Goal: Task Accomplishment & Management: Manage account settings

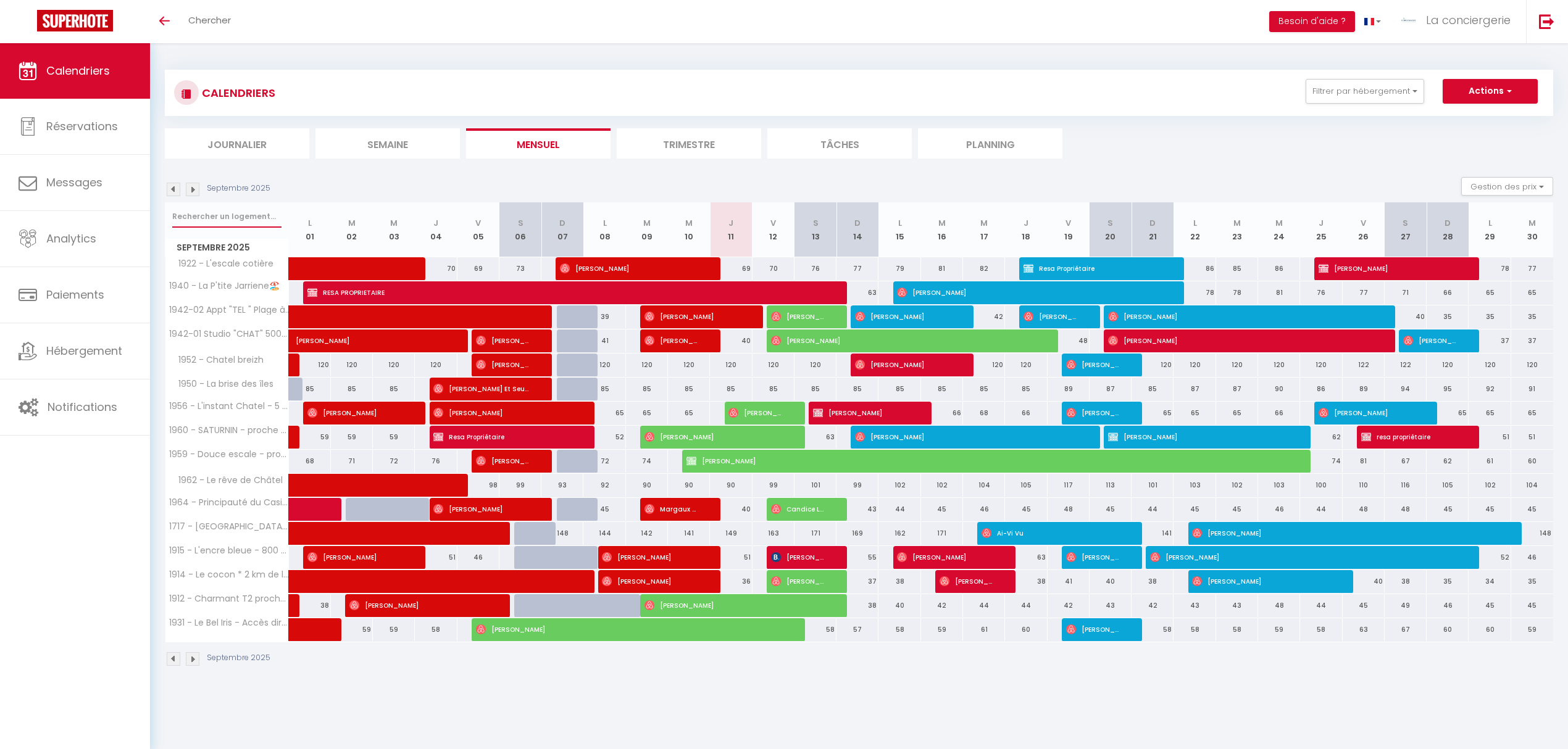
click at [208, 218] on input "text" at bounding box center [226, 216] width 110 height 22
type input "17"
select select
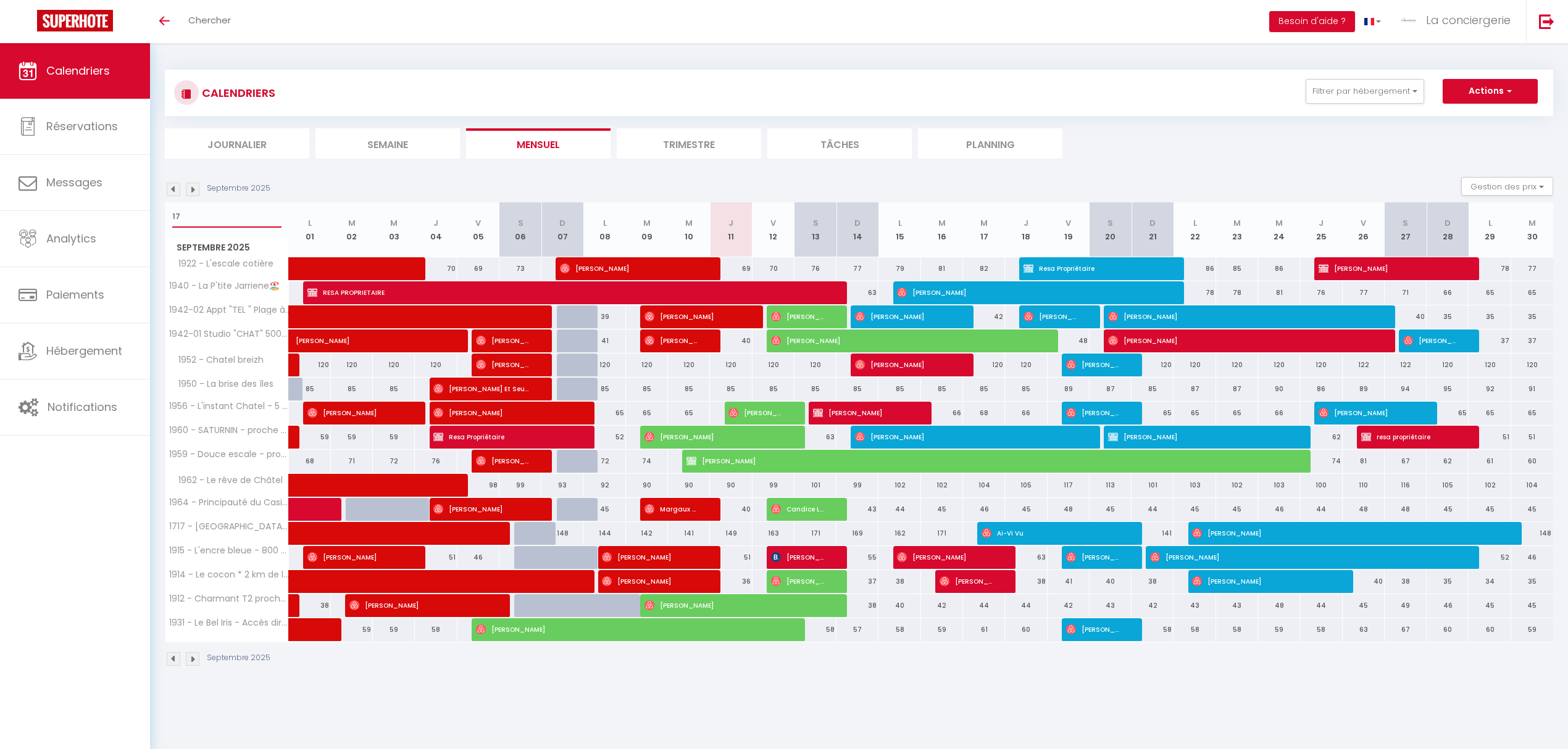
select select
type input "171"
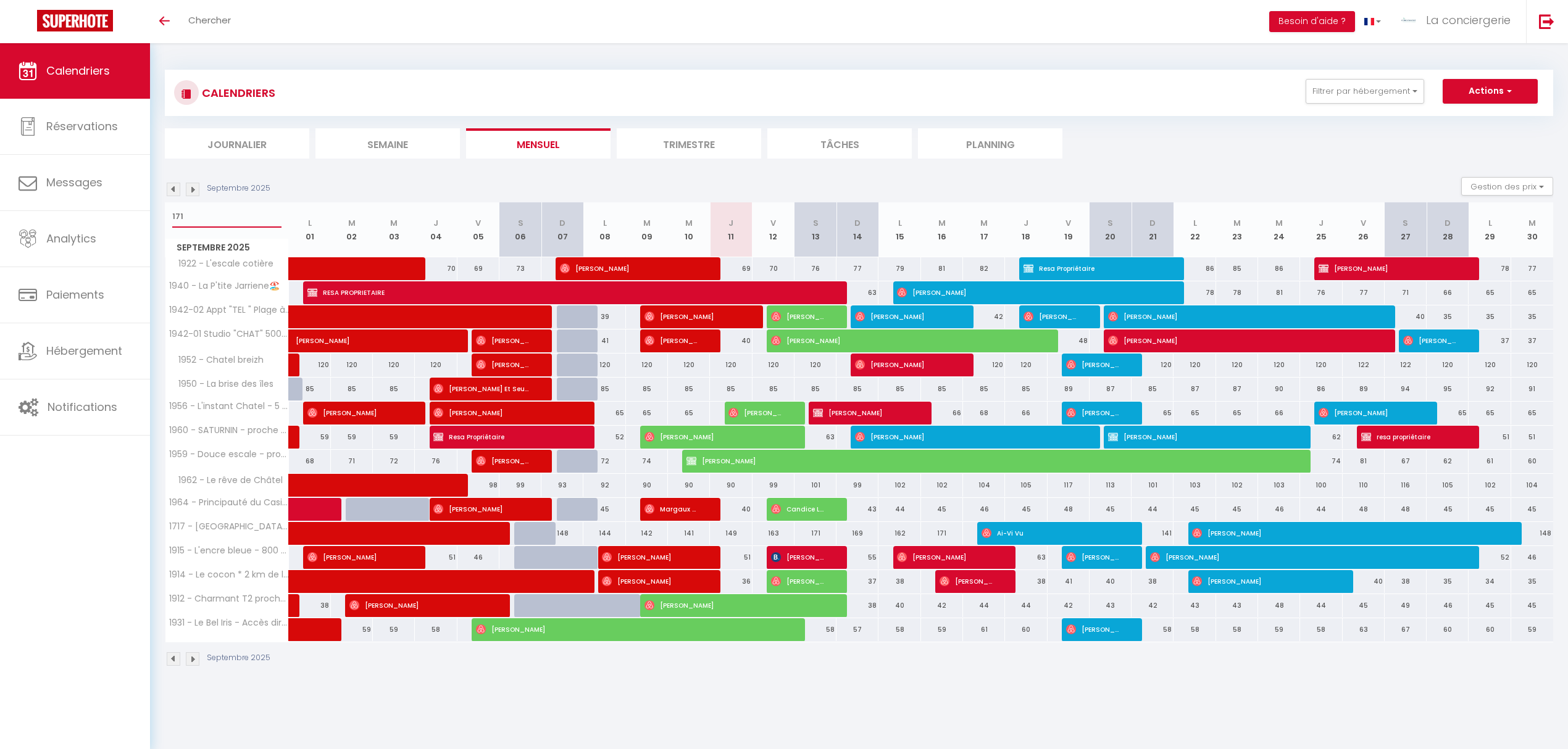
select select
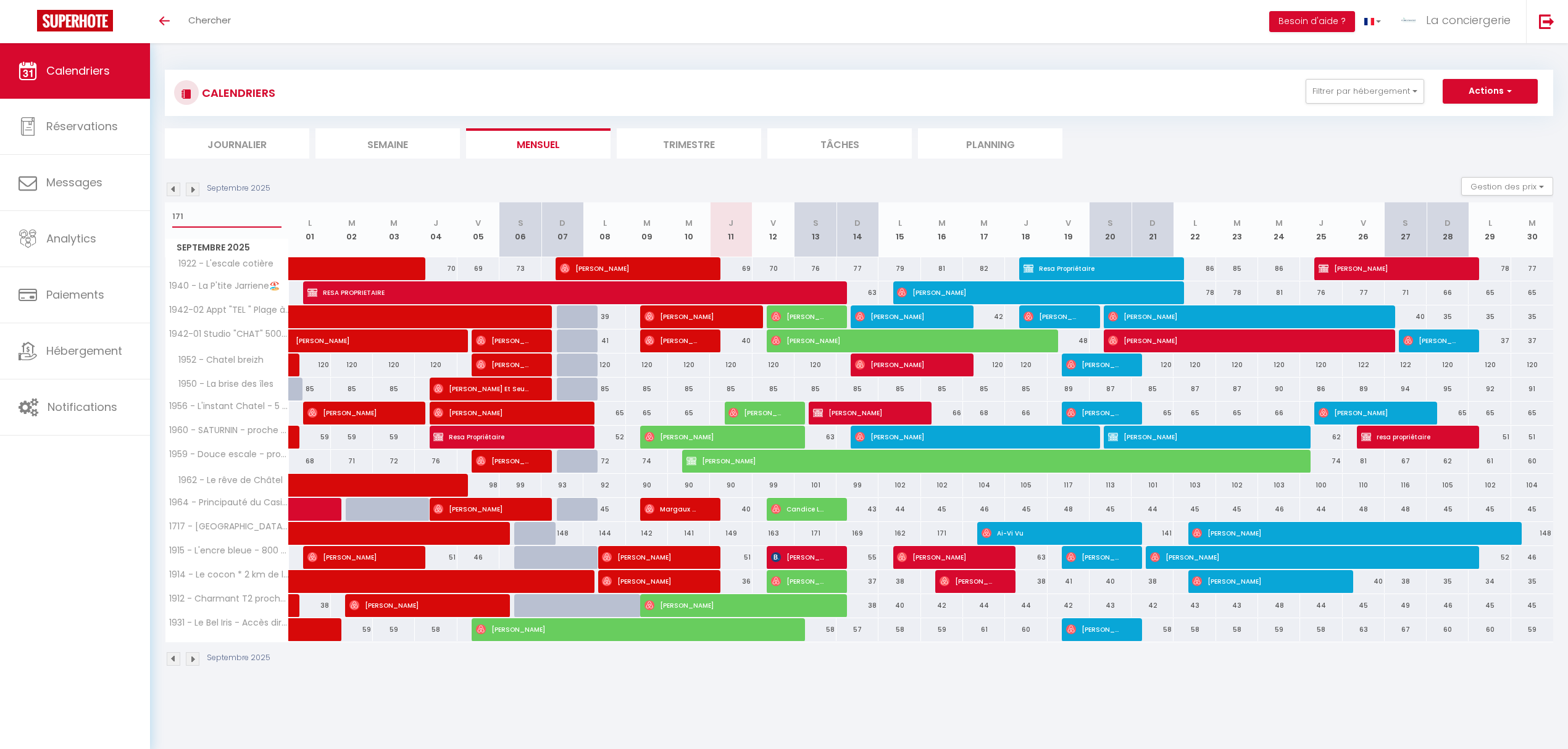
select select
type input "1719"
select select
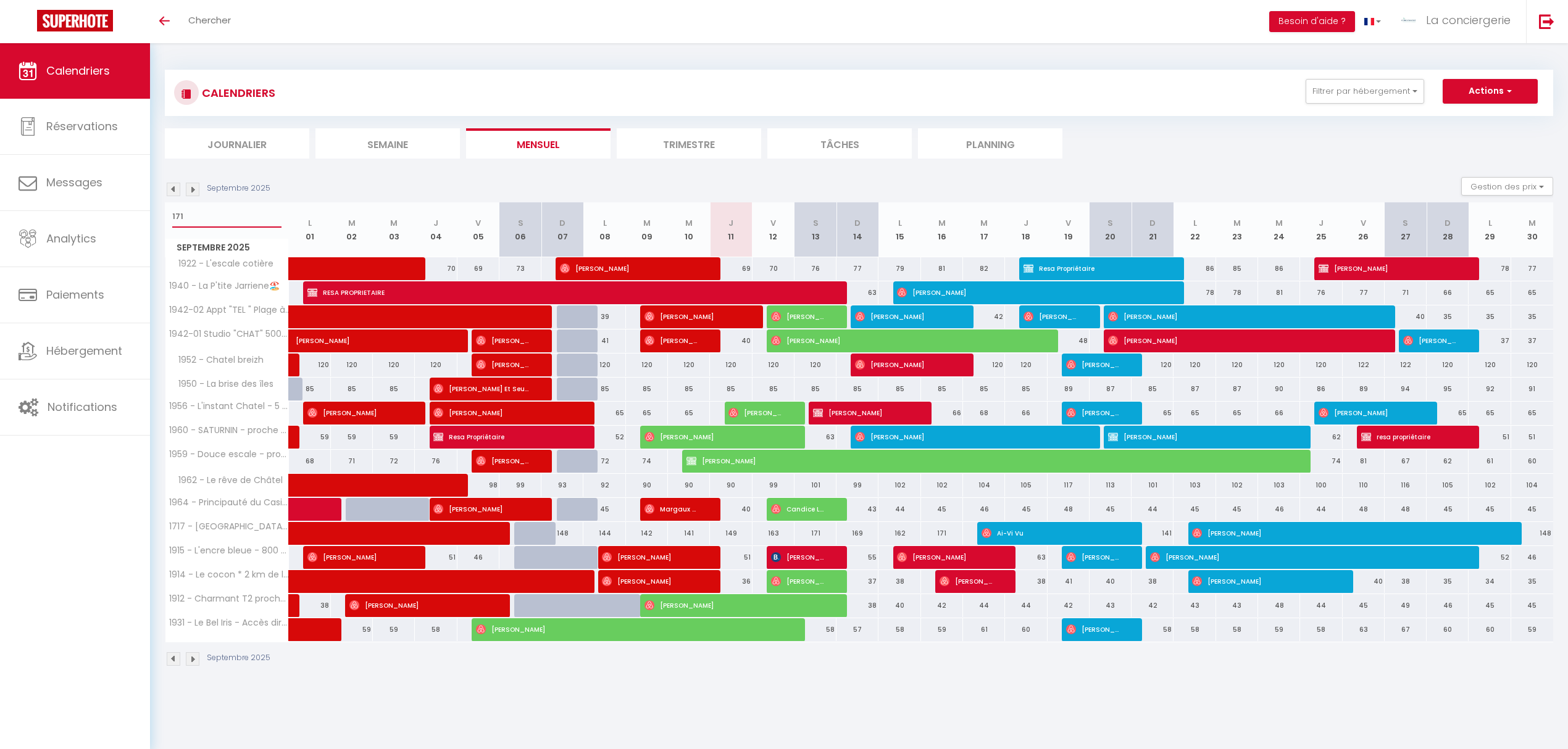
select select
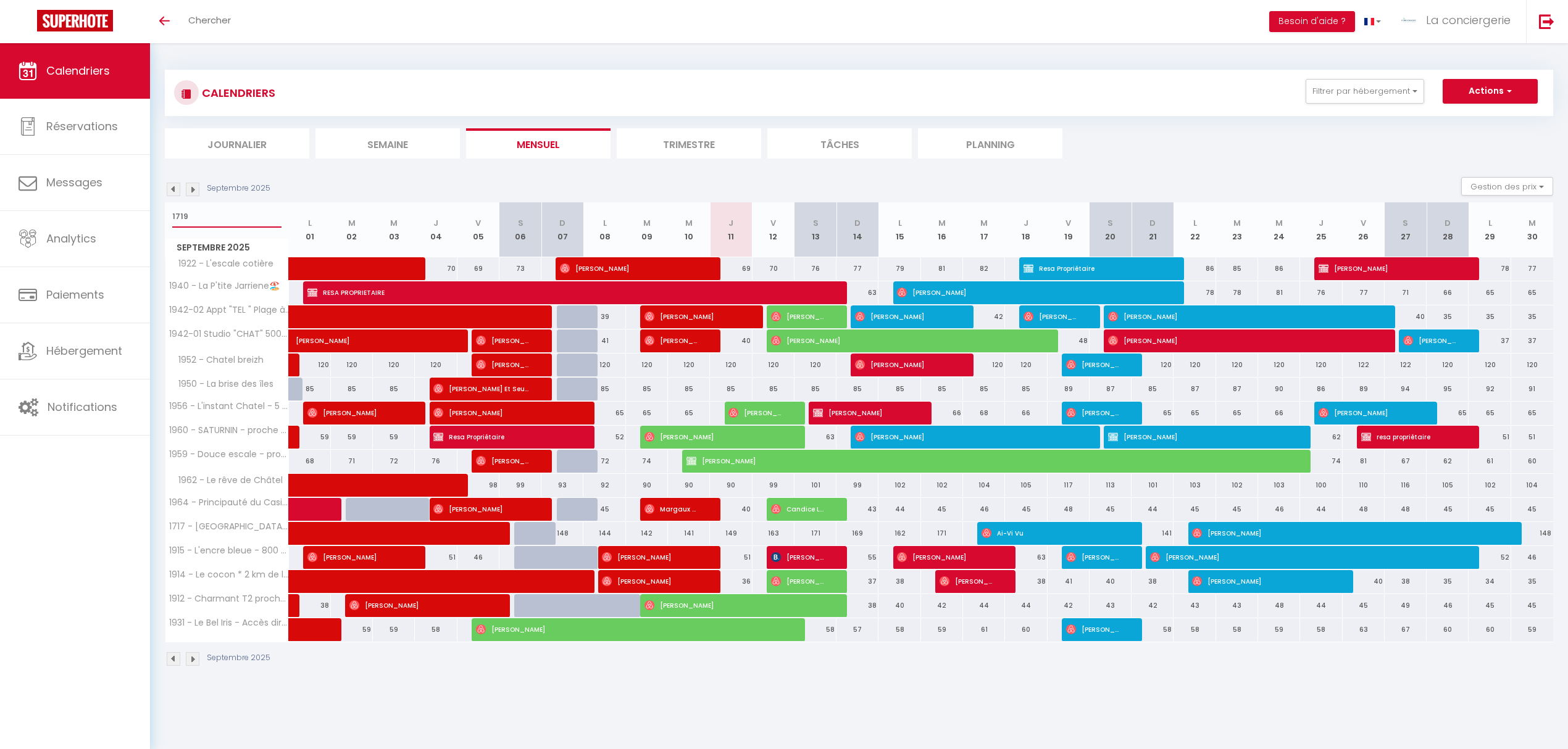
select select
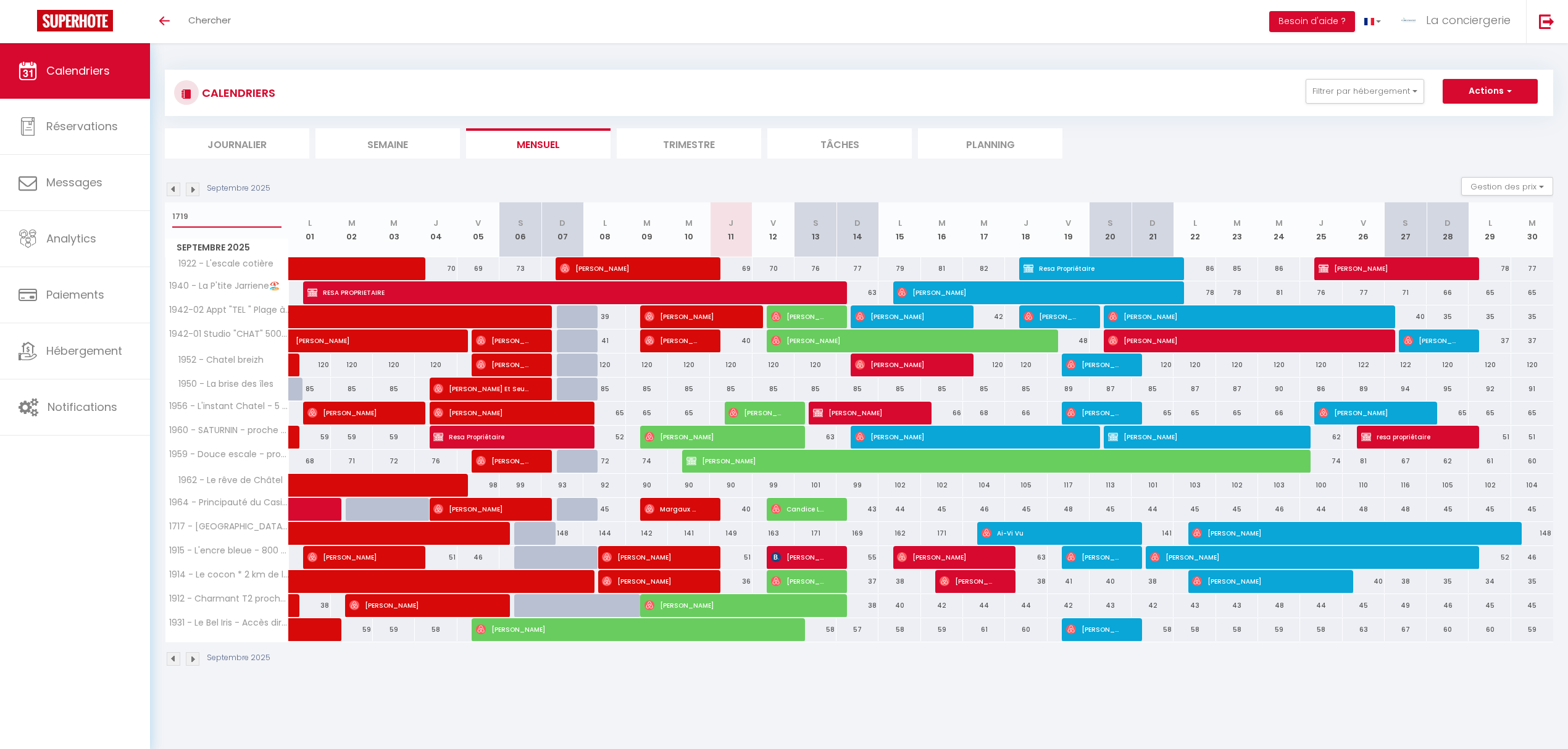
select select
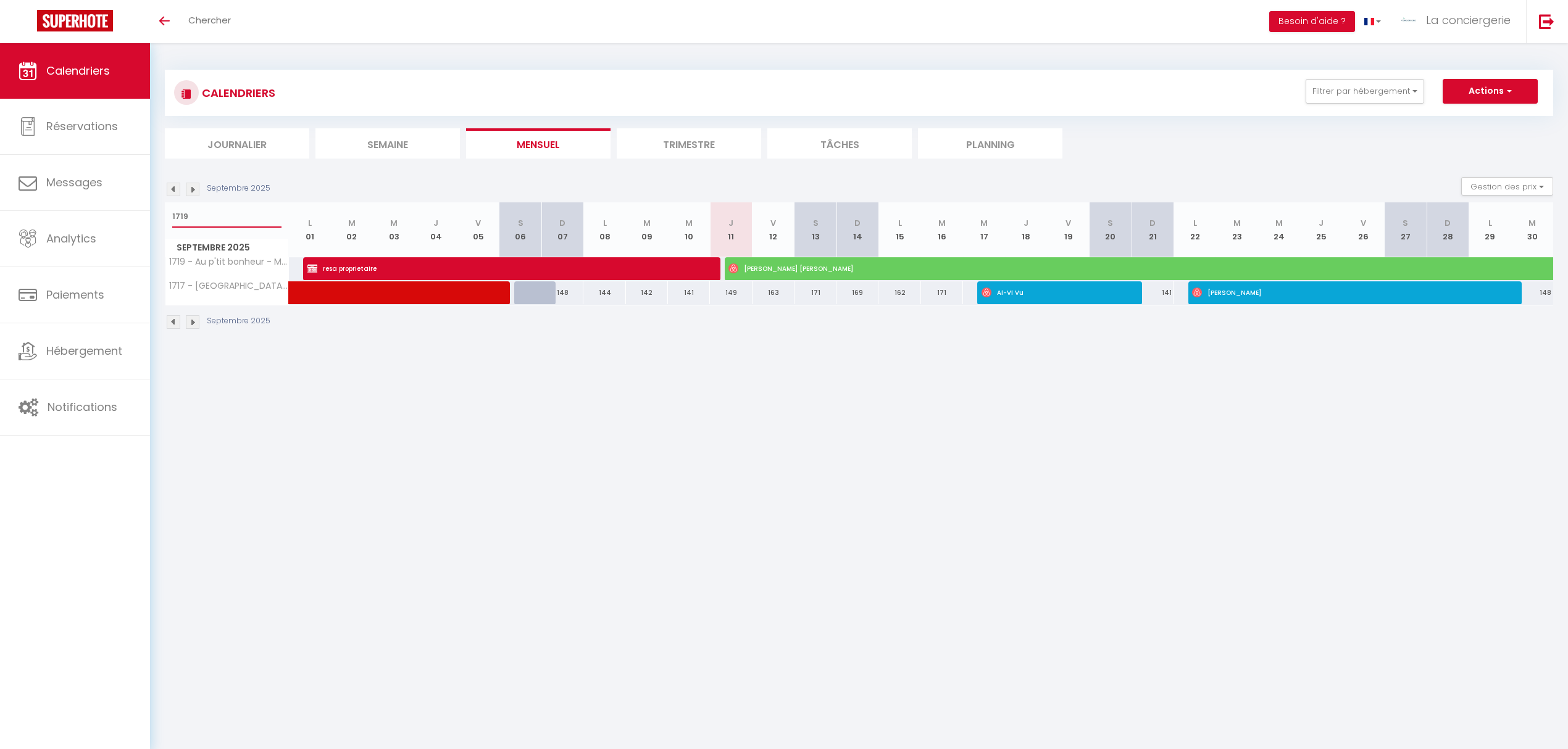
select select
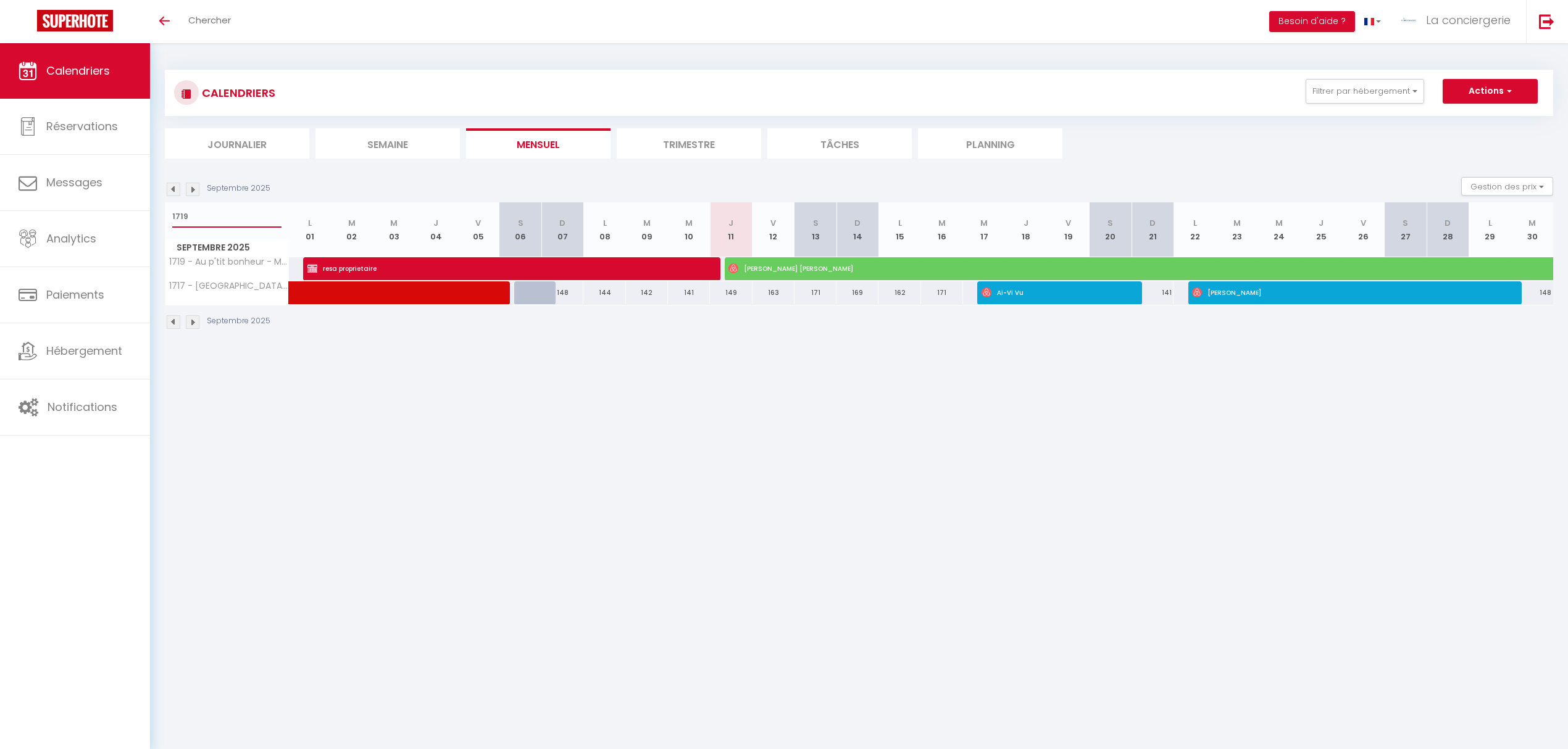
select select
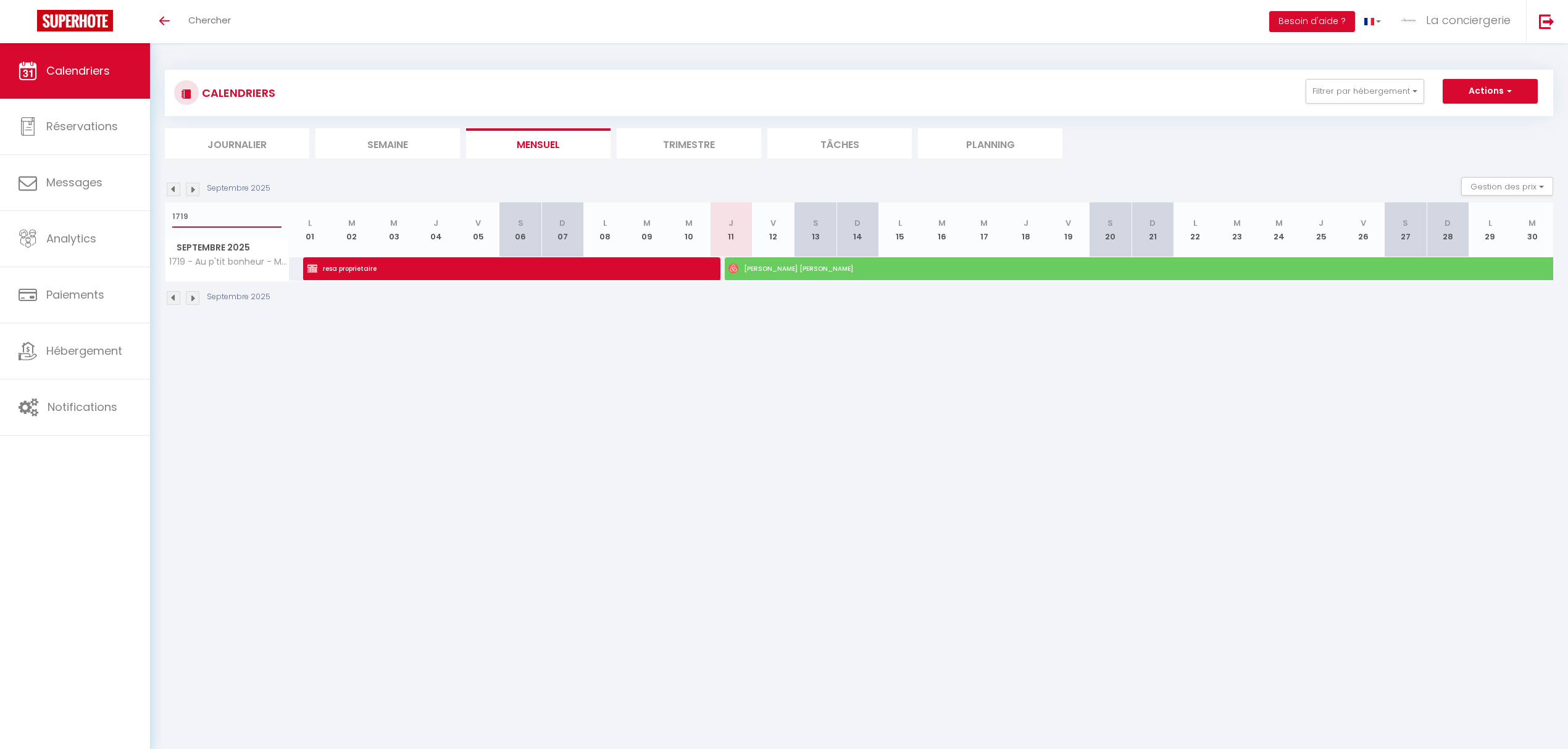
type input "1719"
click at [803, 266] on span "[PERSON_NAME] [PERSON_NAME]" at bounding box center [1168, 269] width 881 height 23
select select "OK"
select select "0"
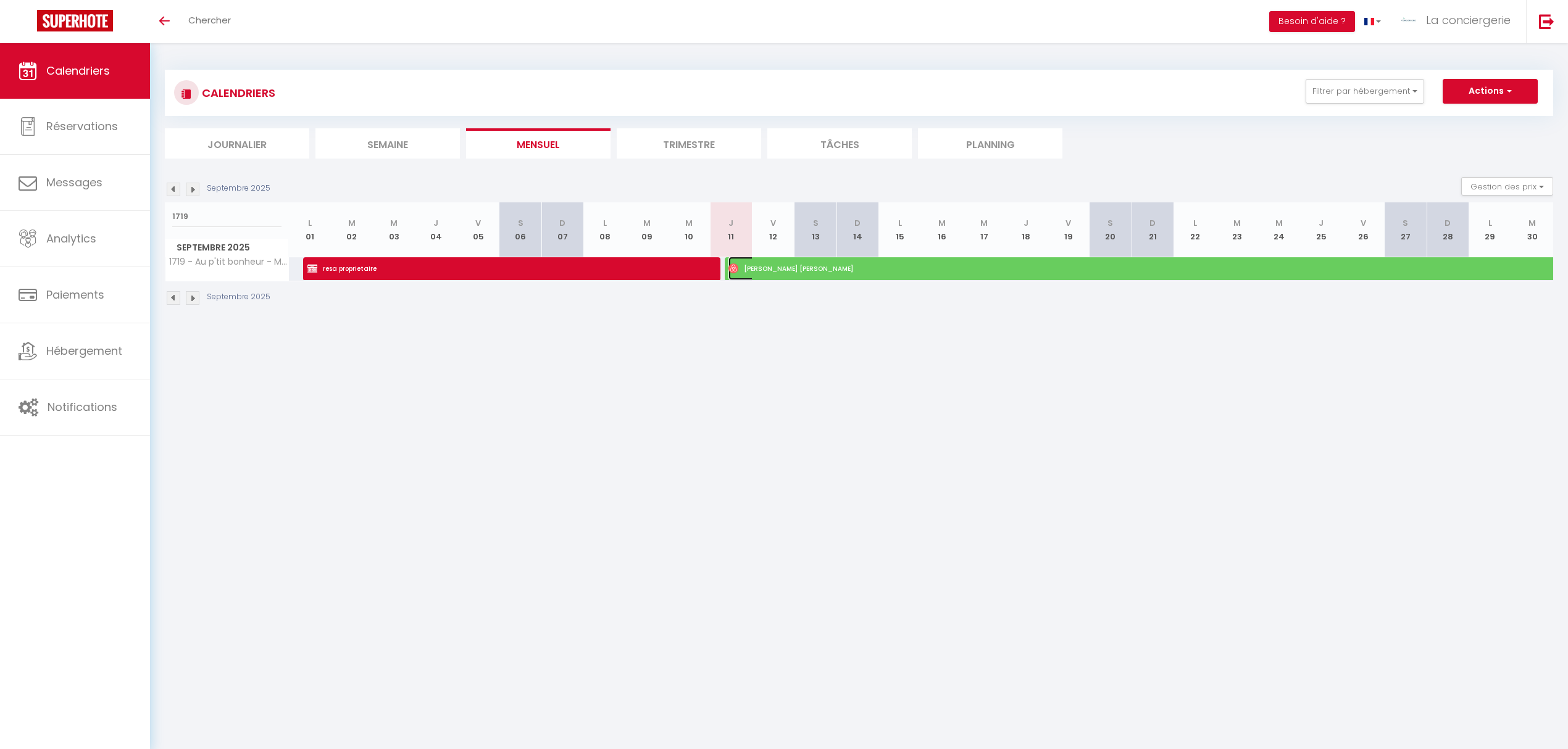
select select "0"
select select "1"
select select
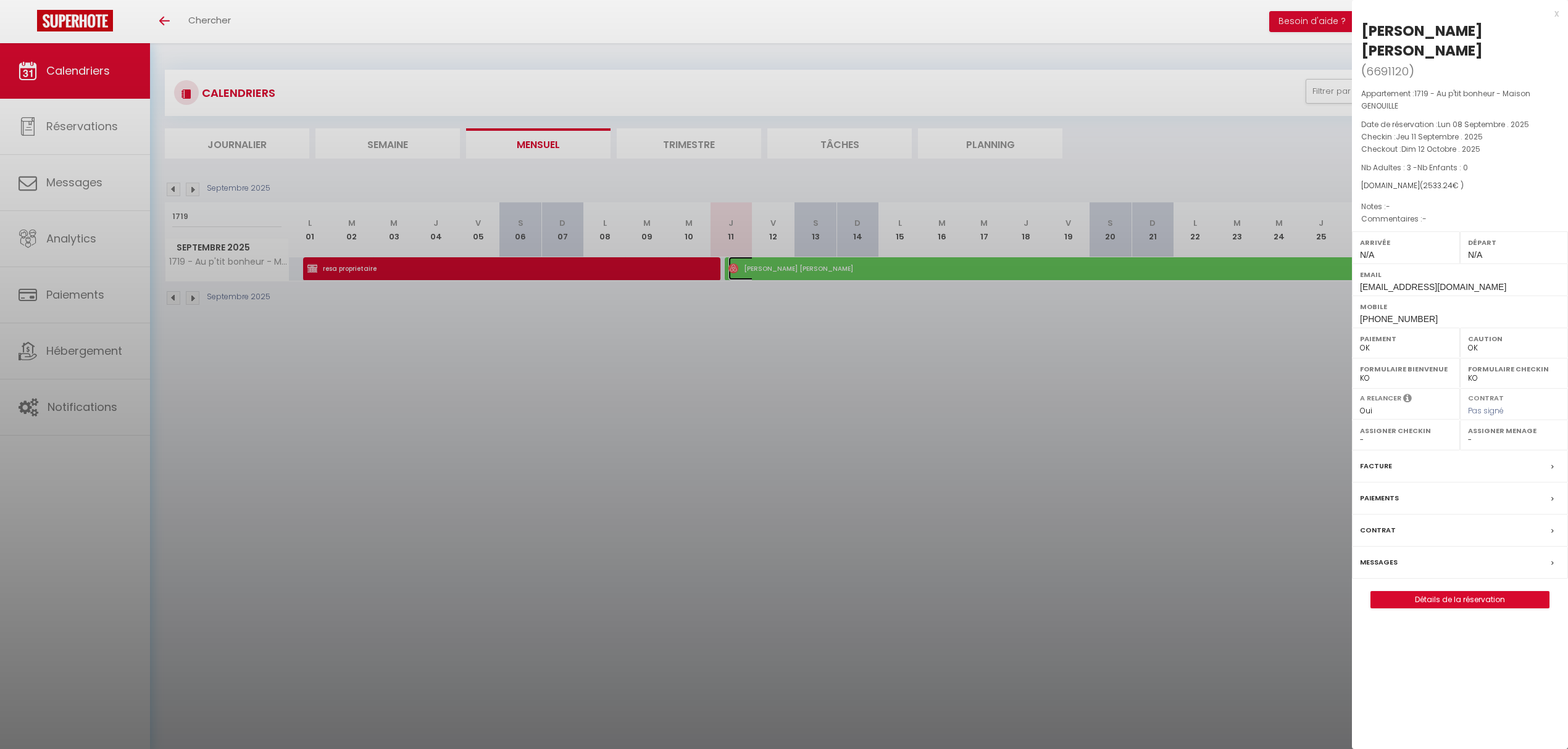
select select "26452"
click at [1168, 439] on div at bounding box center [784, 374] width 1568 height 749
